Goal: Task Accomplishment & Management: Manage account settings

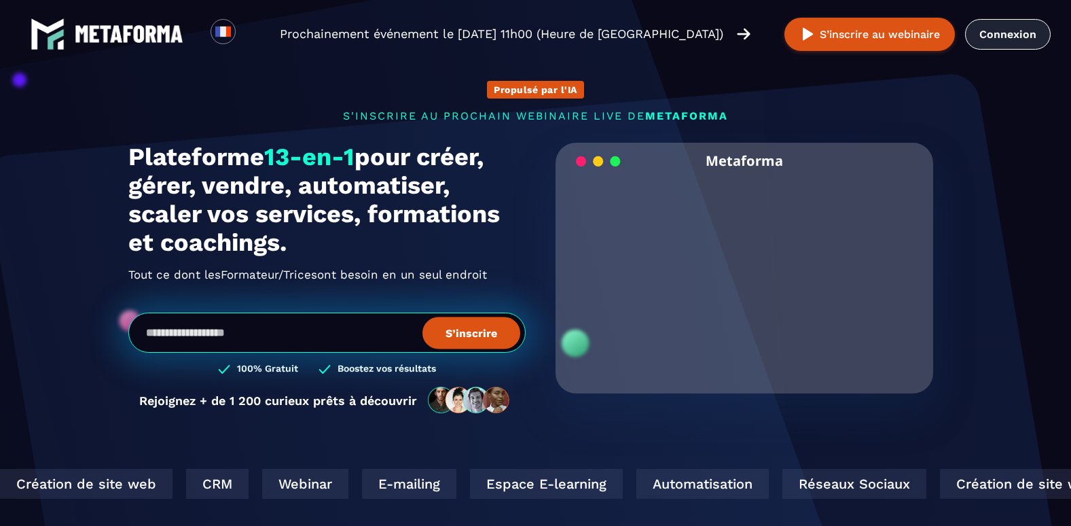
click at [984, 36] on link "Connexion" at bounding box center [1008, 34] width 86 height 31
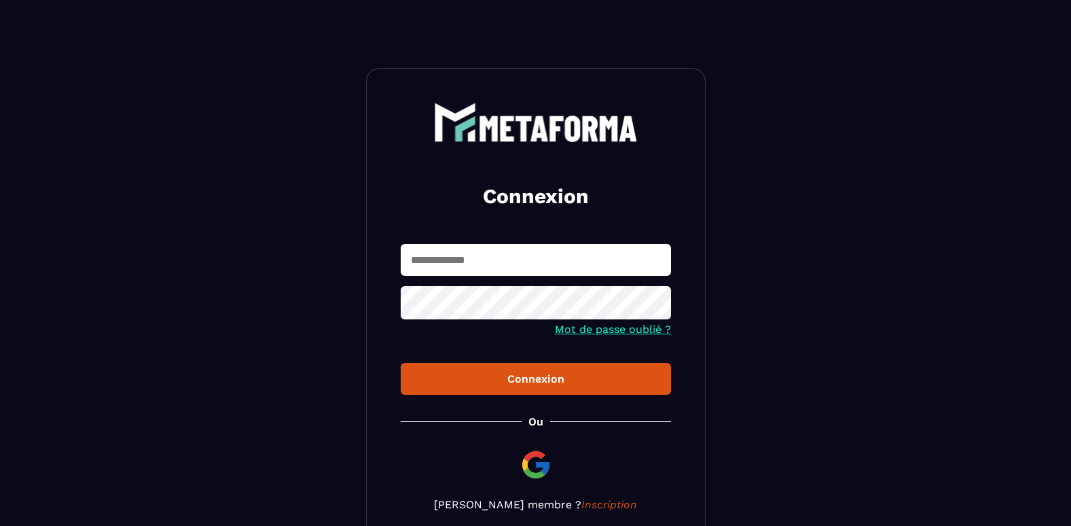
click at [524, 249] on input "text" at bounding box center [536, 260] width 270 height 32
type input "**********"
click at [401, 363] on button "Connexion" at bounding box center [536, 379] width 270 height 32
